Goal: Task Accomplishment & Management: Use online tool/utility

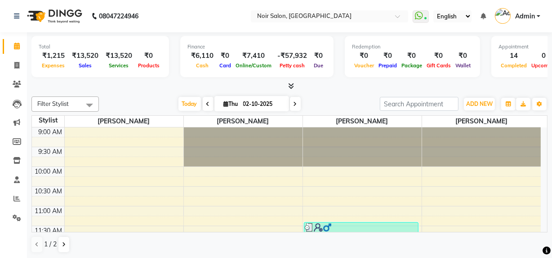
click at [294, 88] on icon at bounding box center [291, 86] width 6 height 7
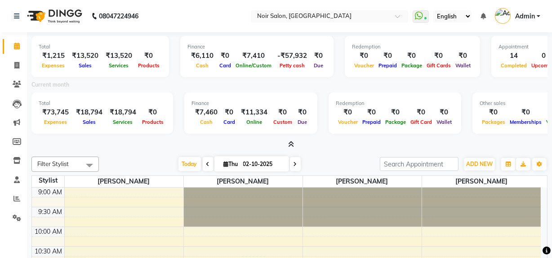
click at [290, 149] on span at bounding box center [289, 144] width 9 height 9
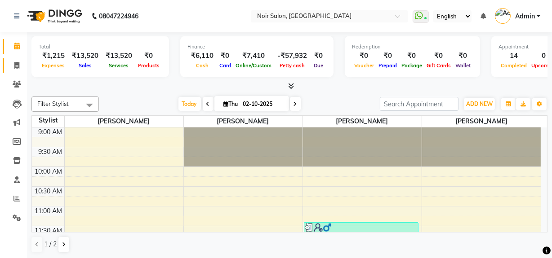
click at [18, 63] on icon at bounding box center [16, 65] width 5 height 7
select select "service"
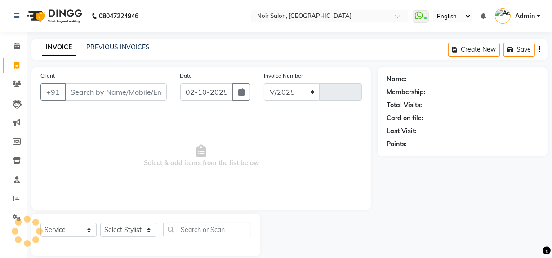
select select "5495"
type input "1615"
click at [125, 94] on input "Client" at bounding box center [116, 92] width 102 height 17
click at [18, 49] on icon at bounding box center [17, 46] width 6 height 7
